Goal: Find specific page/section: Find specific page/section

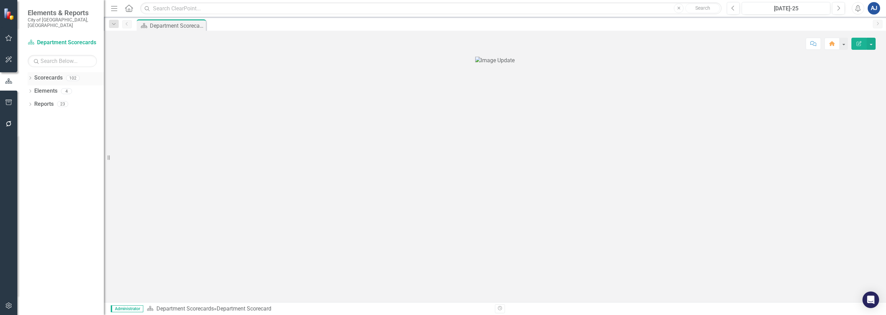
click at [30, 77] on icon "Dropdown" at bounding box center [30, 79] width 5 height 4
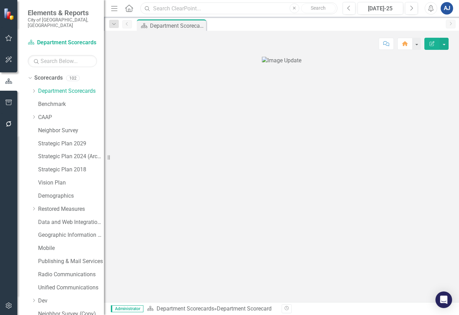
click at [176, 11] on input "text" at bounding box center [238, 8] width 197 height 12
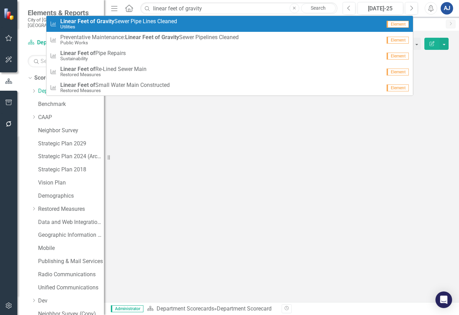
click at [172, 26] on small "Utilities" at bounding box center [118, 26] width 117 height 5
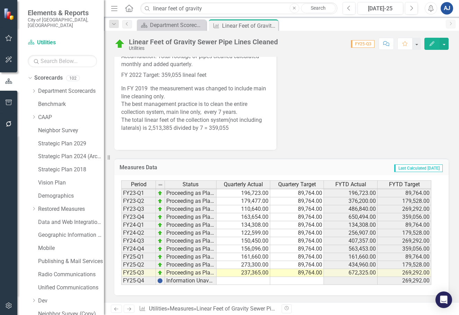
scroll to position [372, 0]
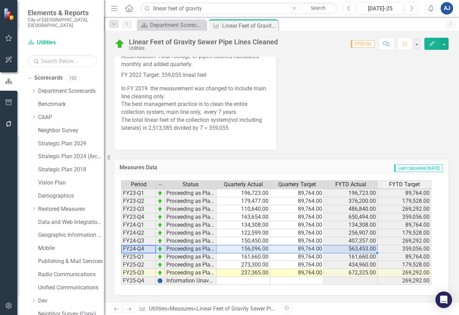
drag, startPoint x: 143, startPoint y: 253, endPoint x: 340, endPoint y: 253, distance: 197.6
click at [340, 253] on div "Period Status Quarterly Actual Quartery Target FYTD Actual FYTD Target FY21-Q1 …" at bounding box center [278, 232] width 315 height 105
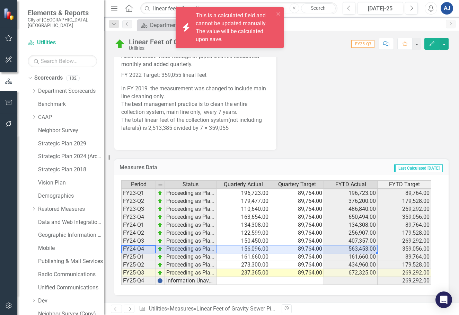
click at [140, 217] on td "FY23-Q4" at bounding box center [138, 217] width 35 height 8
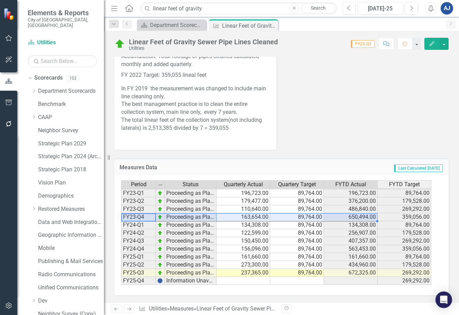
drag, startPoint x: 186, startPoint y: 222, endPoint x: 317, endPoint y: 213, distance: 131.9
click at [346, 216] on div "Period Status Quarterly Actual Quartery Target FYTD Actual FYTD Target FY21-Q1 …" at bounding box center [278, 232] width 315 height 105
click at [339, 262] on td "434,960.00" at bounding box center [351, 265] width 54 height 8
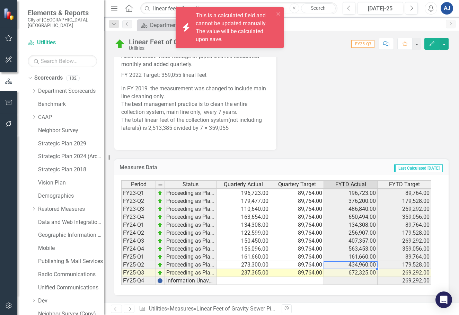
click at [345, 271] on td "672,325.00" at bounding box center [351, 273] width 54 height 8
click at [34, 89] on icon "Dropdown" at bounding box center [33, 91] width 5 height 4
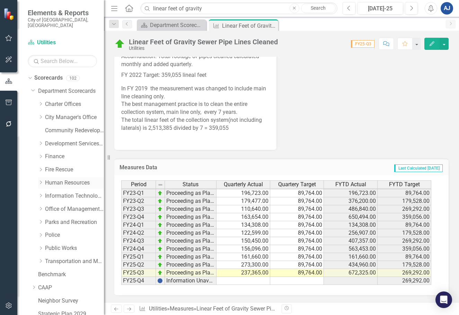
click at [62, 179] on link "Human Resources" at bounding box center [74, 183] width 59 height 8
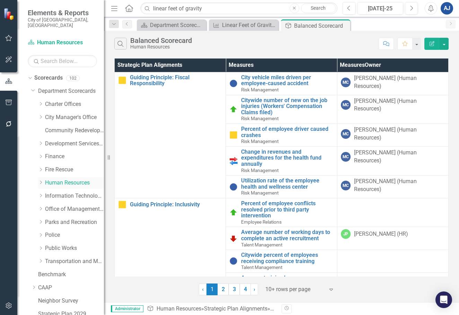
click at [42, 180] on icon "Dropdown" at bounding box center [40, 182] width 5 height 4
click at [71, 218] on link "Talent Management" at bounding box center [78, 222] width 52 height 8
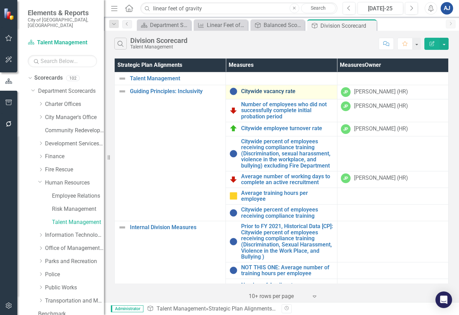
click at [276, 90] on link "Citywide vacancy rate" at bounding box center [287, 91] width 92 height 6
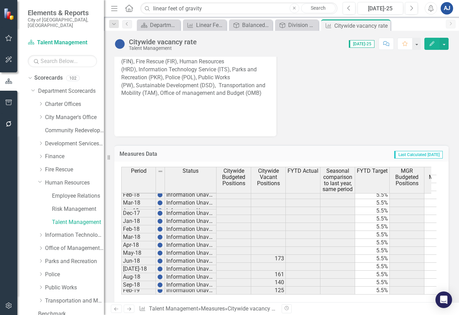
scroll to position [499, 0]
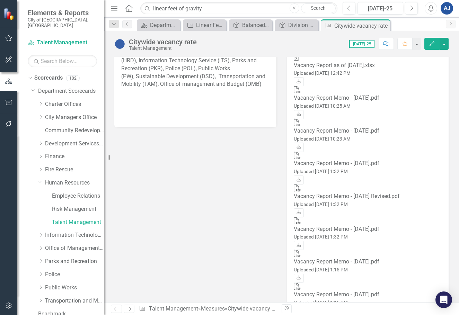
drag, startPoint x: 177, startPoint y: 284, endPoint x: 244, endPoint y: 229, distance: 86.1
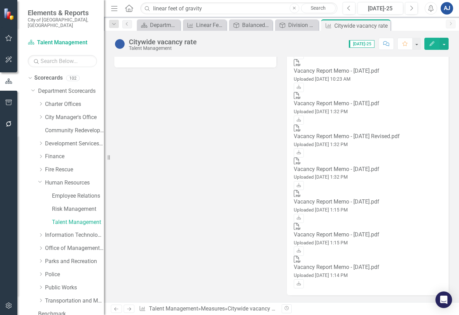
scroll to position [0, 0]
click at [165, 9] on input "linear feet of gravity" at bounding box center [238, 8] width 197 height 12
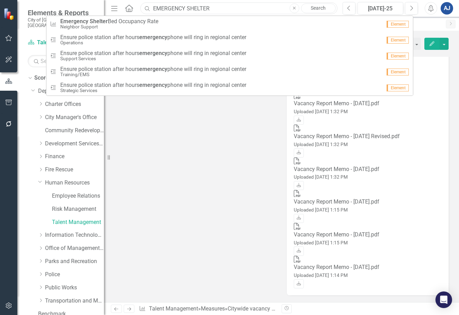
type input "EMERGENCY SHELTER"
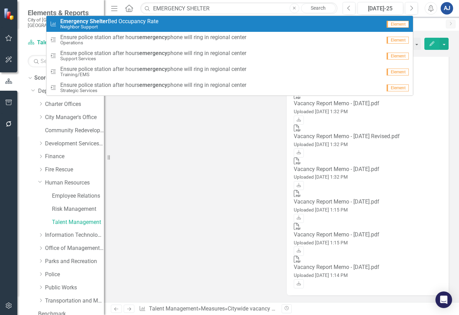
click at [160, 17] on link "Measures Emergency Shelter Bed Occupancy Rate Neighbor Support Element" at bounding box center [229, 24] width 366 height 16
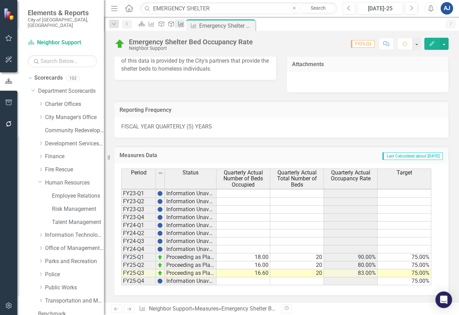
click at [184, 23] on icon "Measures" at bounding box center [181, 24] width 7 height 6
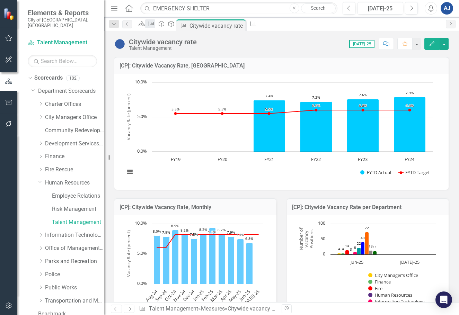
click at [155, 23] on icon "Measures" at bounding box center [151, 24] width 7 height 6
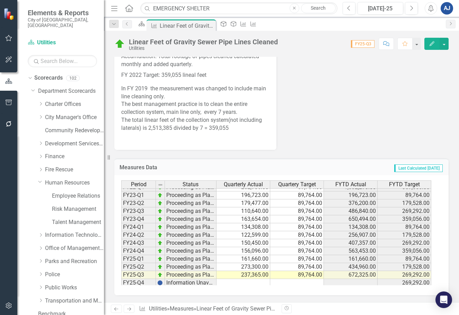
scroll to position [63, 0]
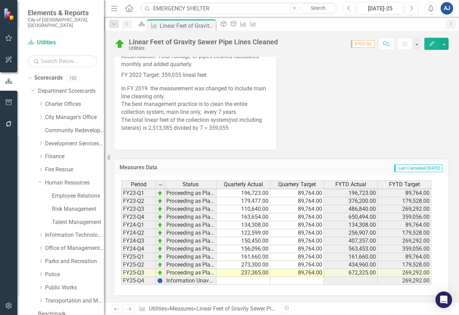
drag, startPoint x: 277, startPoint y: 114, endPoint x: 278, endPoint y: 118, distance: 4.6
click at [277, 114] on div "Definition, Data Source and How to Run this Report Sewer Pipes Cleaned is track…" at bounding box center [195, 53] width 172 height 194
drag, startPoint x: 267, startPoint y: 25, endPoint x: 288, endPoint y: 27, distance: 20.5
click at [246, 25] on div "Measures" at bounding box center [242, 23] width 10 height 9
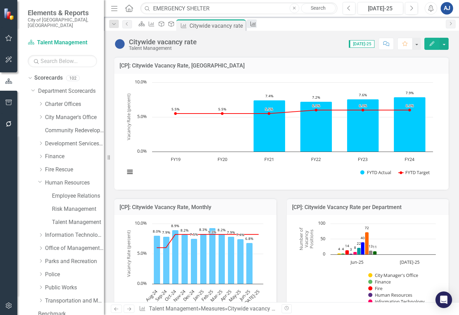
click at [256, 26] on icon at bounding box center [253, 23] width 6 height 5
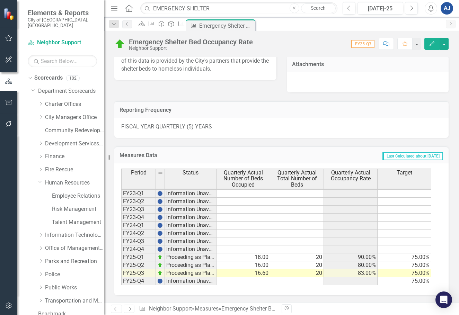
scroll to position [327, 0]
